Goal: Task Accomplishment & Management: Complete application form

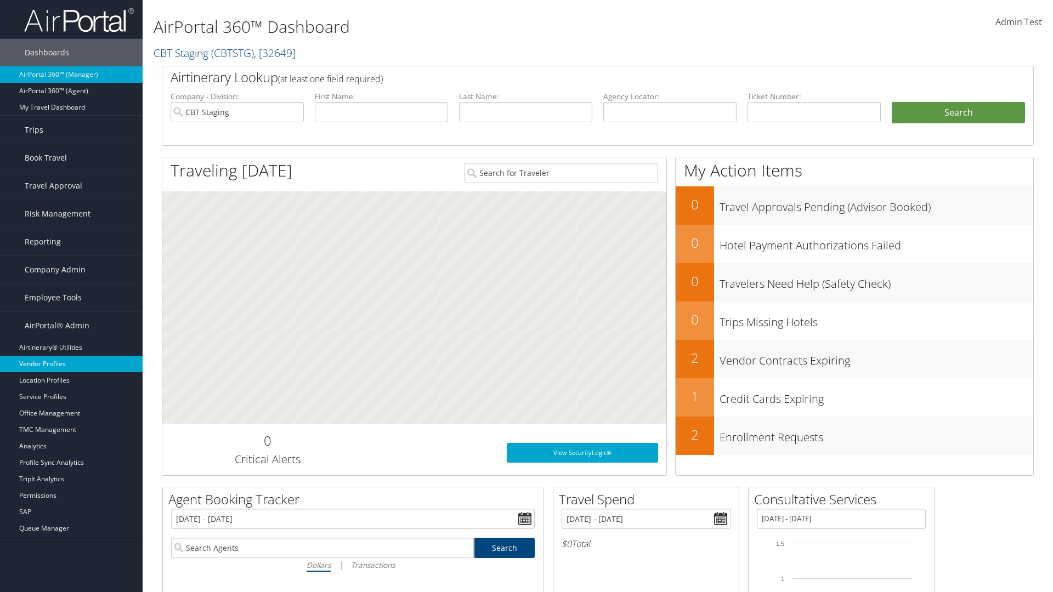
click at [71, 364] on link "Vendor Profiles" at bounding box center [71, 364] width 143 height 16
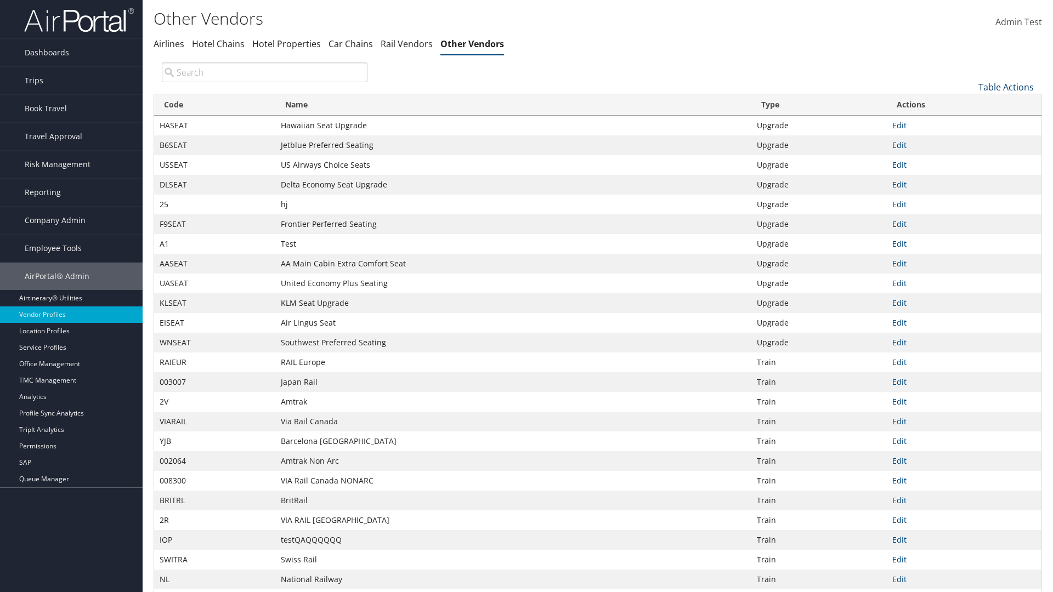
click at [1006, 87] on link "Table Actions" at bounding box center [1005, 87] width 55 height 12
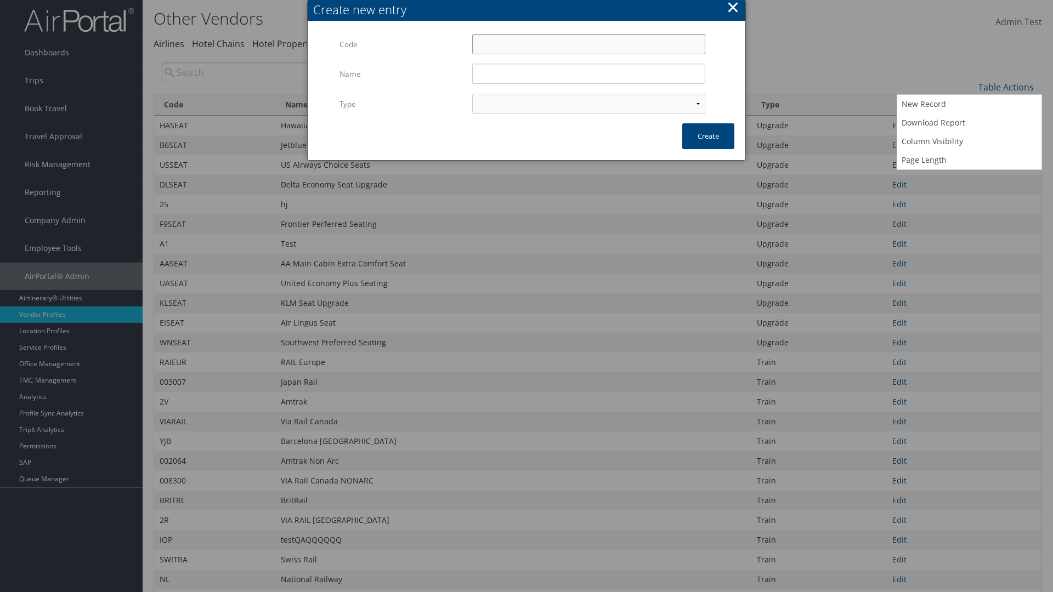
click at [588, 44] on input "Code" at bounding box center [588, 44] width 233 height 20
type input "&@LL&"
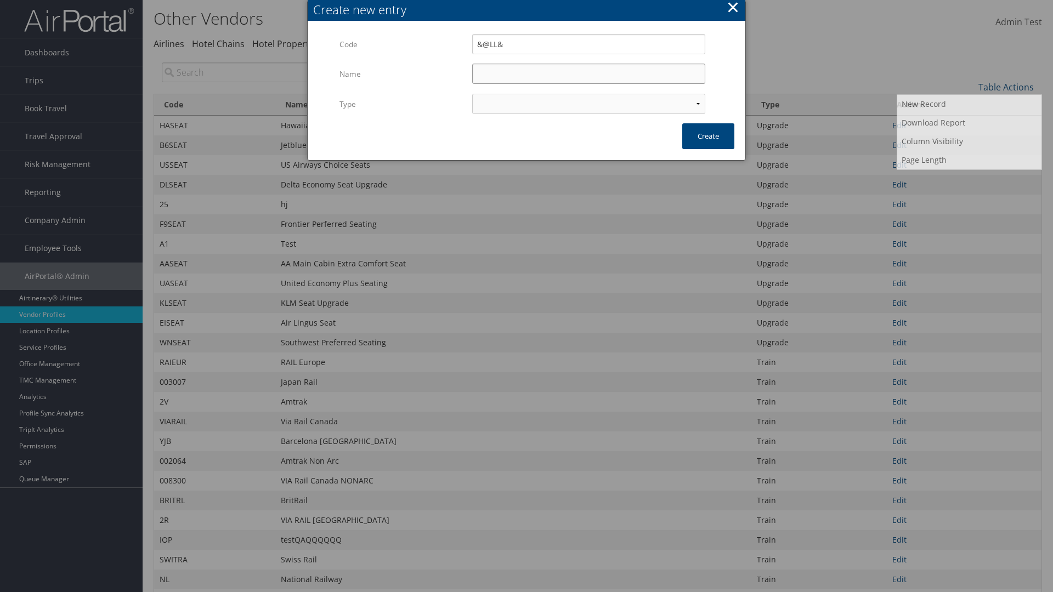
type input "Test"
click at [588, 73] on input "Test" at bounding box center [588, 74] width 233 height 20
select select "15"
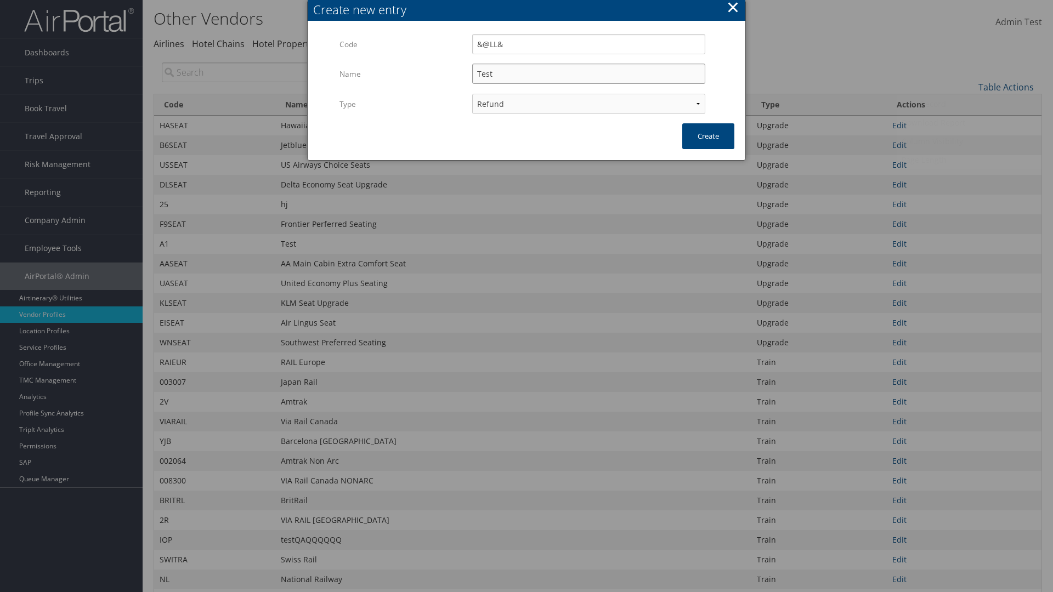
type input "&@LL&"
type input "Test"
click at [708, 136] on button "Create" at bounding box center [708, 136] width 52 height 26
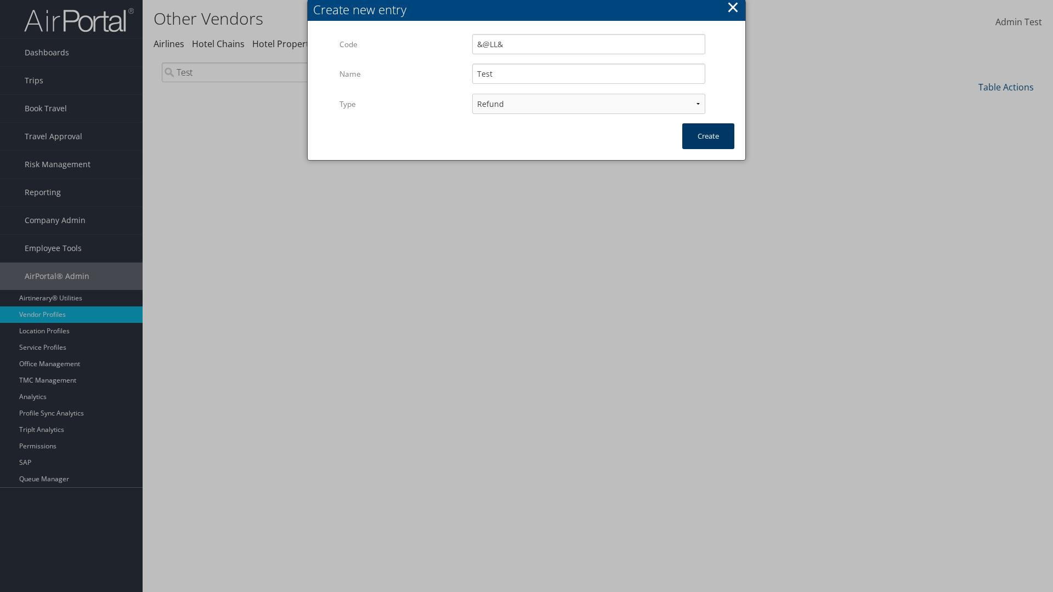
scroll to position [81, 0]
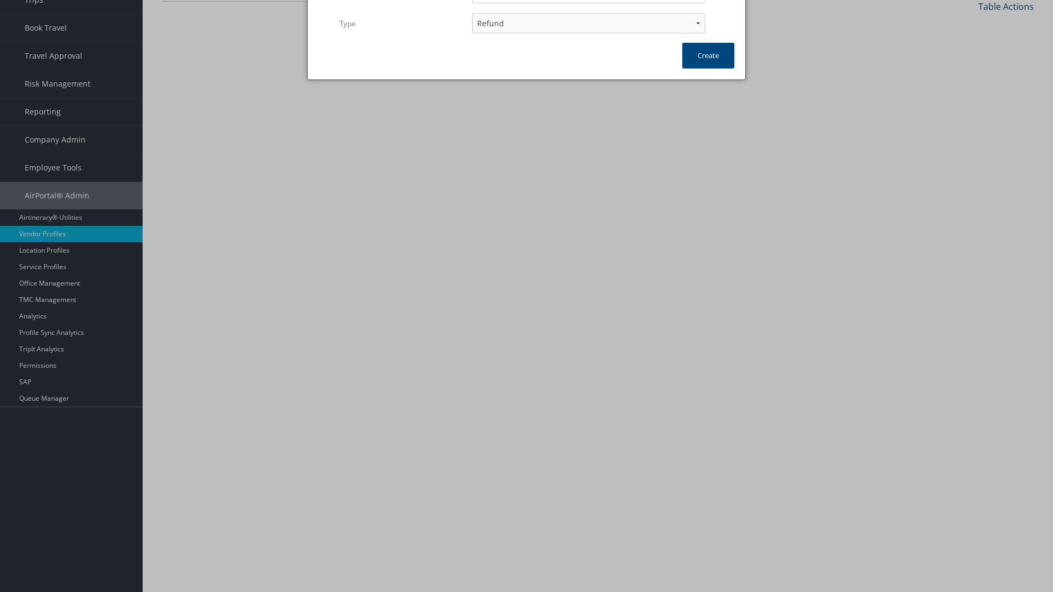
type input "Test"
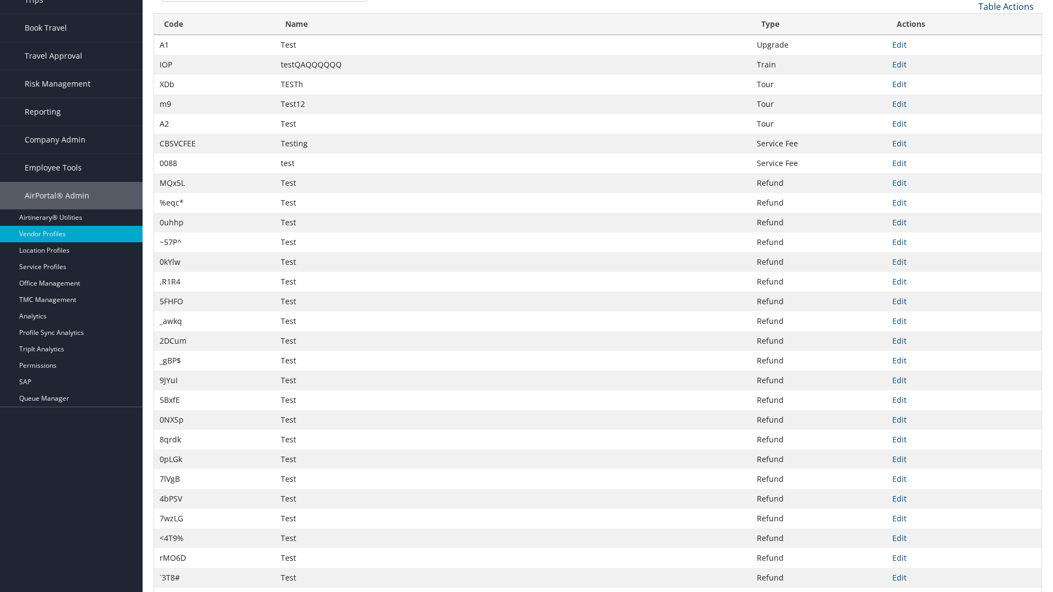
click at [1006, 6] on link "Table Actions" at bounding box center [1005, 7] width 55 height 12
click at [969, 60] on link "Column Visibility" at bounding box center [969, 61] width 144 height 19
click at [969, 24] on link "Code" at bounding box center [969, 24] width 144 height 19
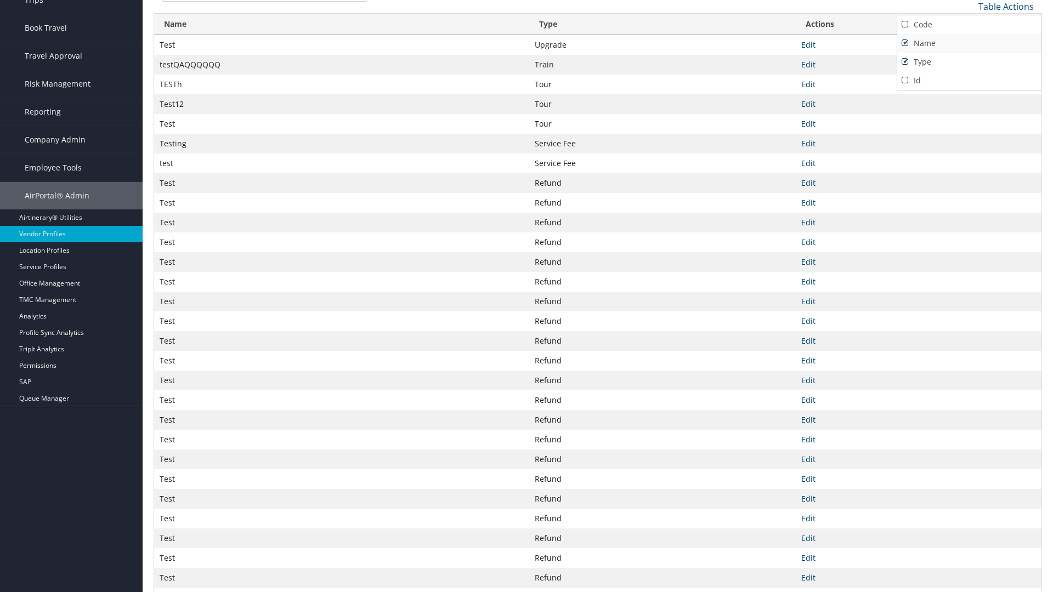
click at [969, 43] on link "Name" at bounding box center [969, 43] width 144 height 19
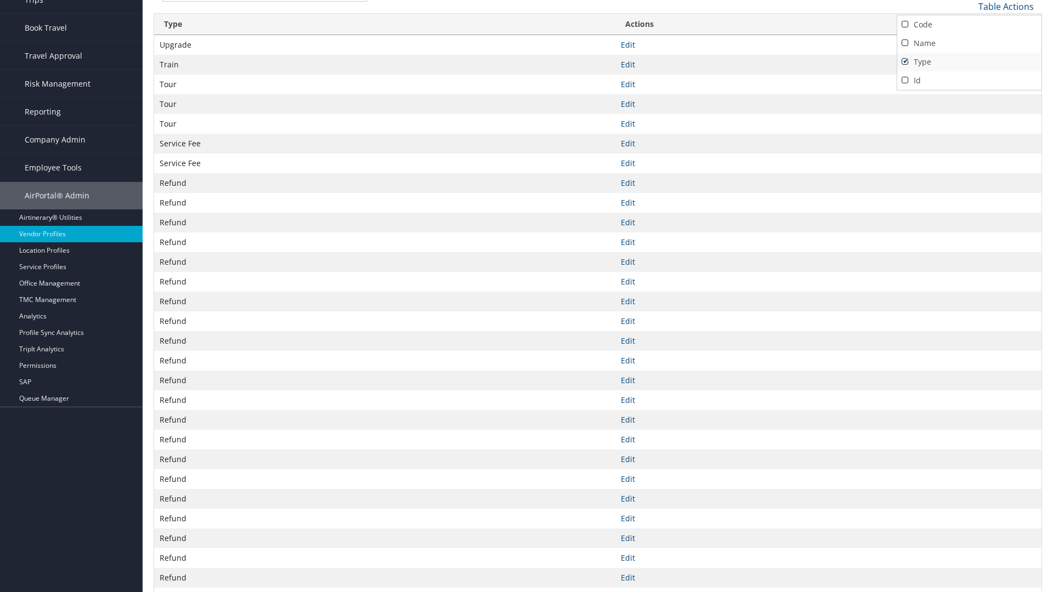
click at [969, 61] on link "Type" at bounding box center [969, 62] width 144 height 19
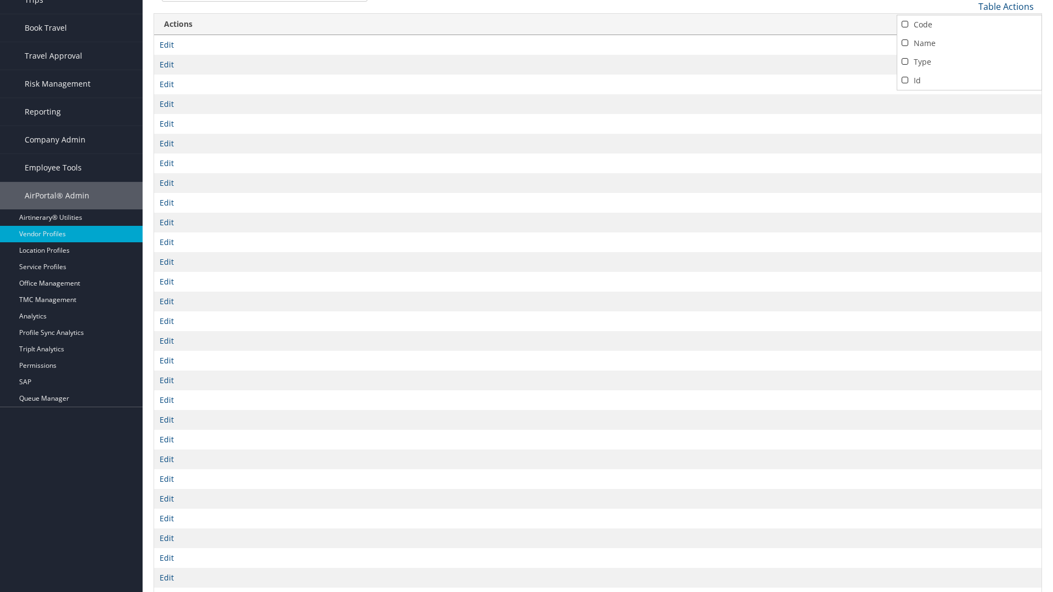
click at [526, 296] on div at bounding box center [526, 296] width 1053 height 592
click at [1006, 6] on link "Table Actions" at bounding box center [1005, 7] width 55 height 12
click at [969, 60] on link "Column Visibility" at bounding box center [969, 61] width 144 height 19
click at [969, 24] on link "Code" at bounding box center [969, 24] width 144 height 19
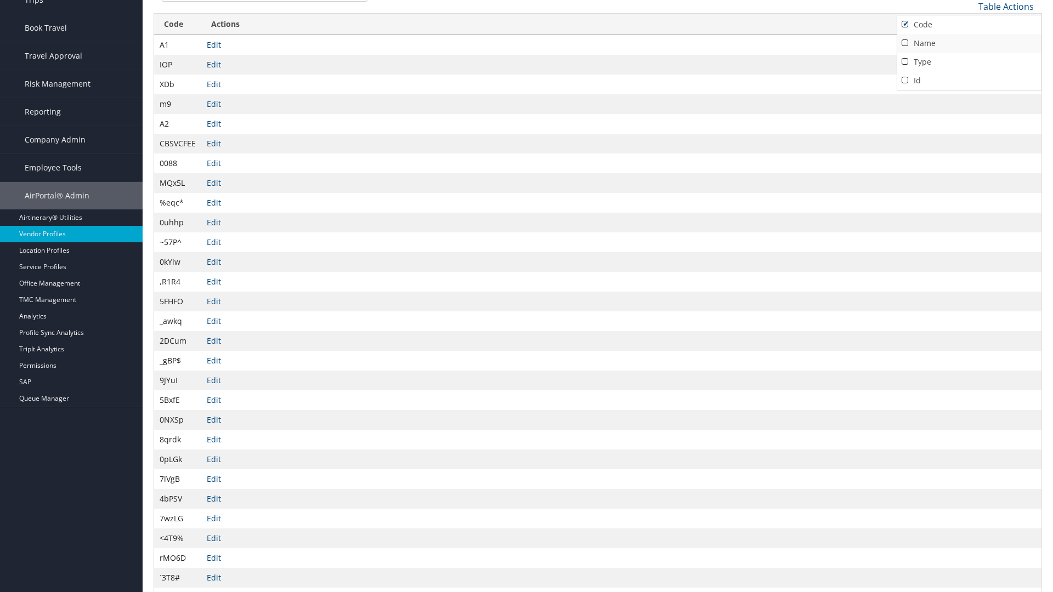
click at [969, 43] on link "Name" at bounding box center [969, 43] width 144 height 19
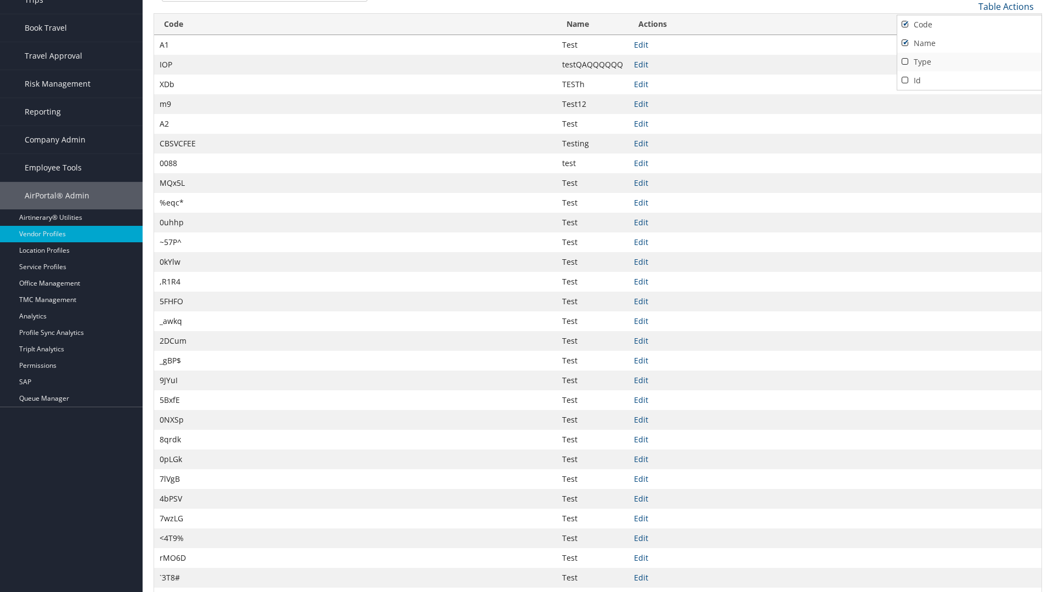
click at [969, 61] on link "Type" at bounding box center [969, 62] width 144 height 19
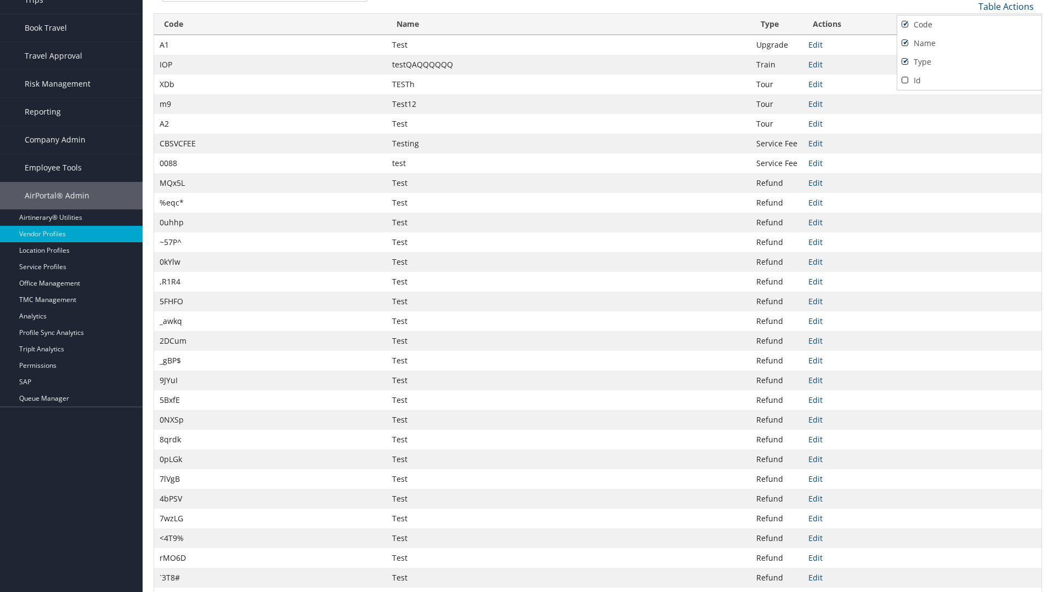
click at [526, 296] on div at bounding box center [526, 296] width 1053 height 592
